Goal: Transaction & Acquisition: Book appointment/travel/reservation

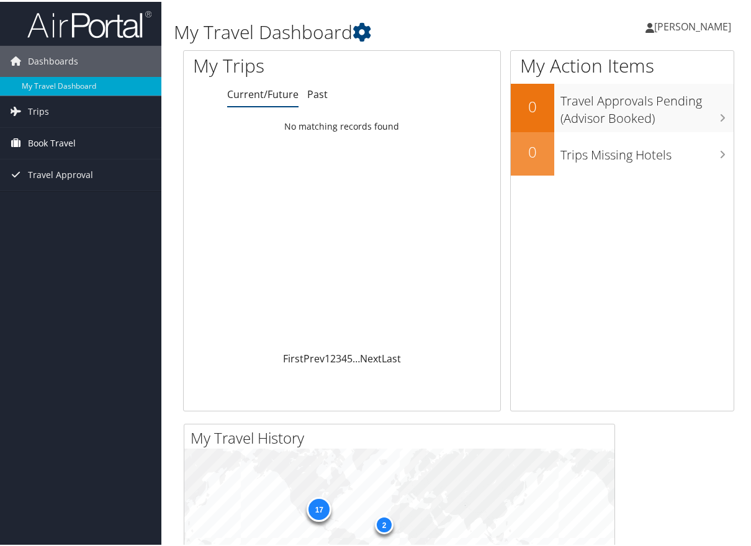
click at [40, 140] on span "Book Travel" at bounding box center [52, 141] width 48 height 31
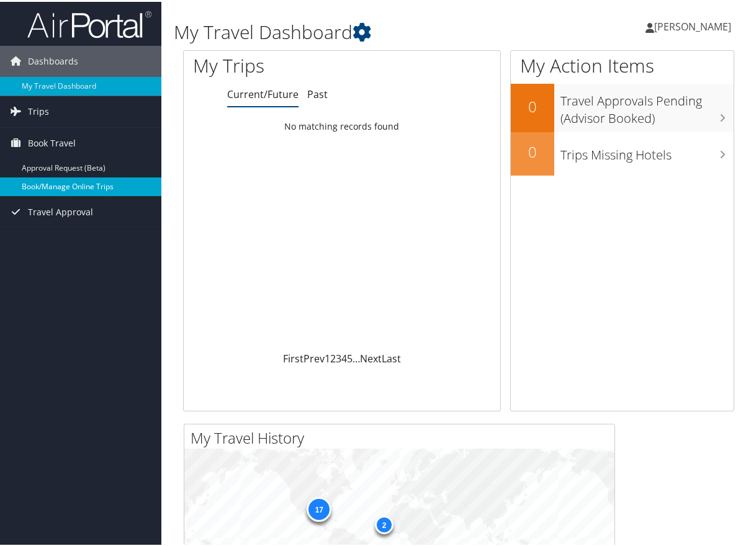
click at [71, 189] on link "Book/Manage Online Trips" at bounding box center [80, 185] width 161 height 19
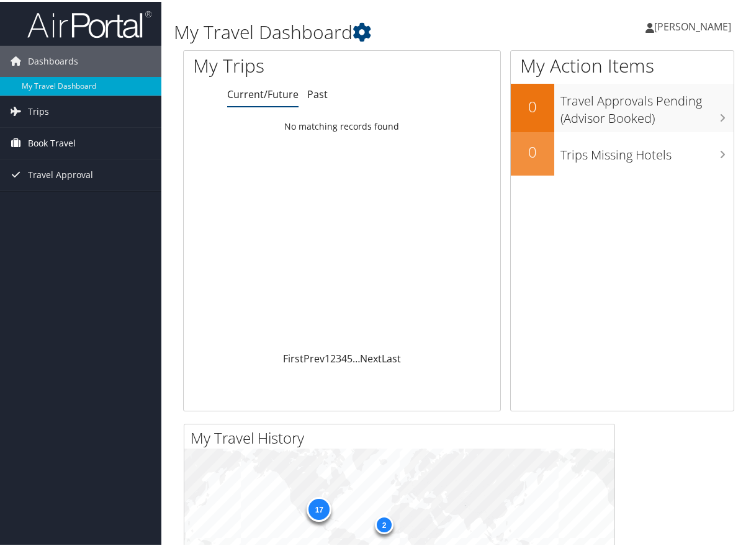
click at [57, 140] on span "Book Travel" at bounding box center [52, 141] width 48 height 31
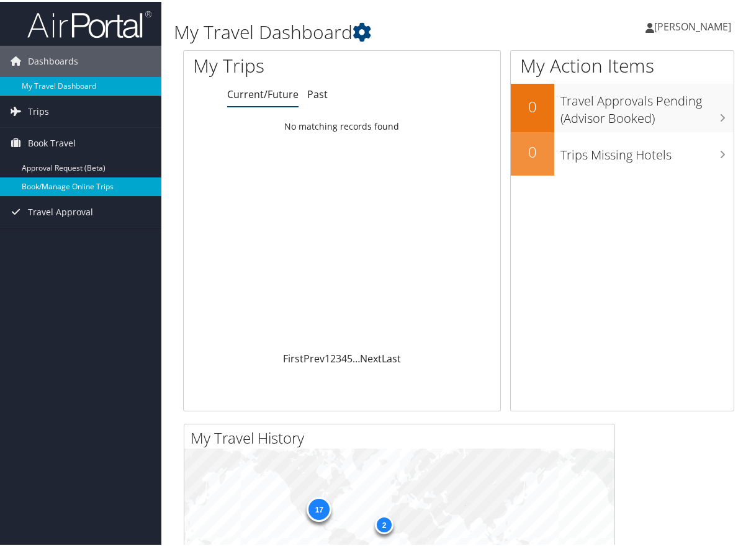
click at [73, 186] on link "Book/Manage Online Trips" at bounding box center [80, 185] width 161 height 19
